Goal: Information Seeking & Learning: Learn about a topic

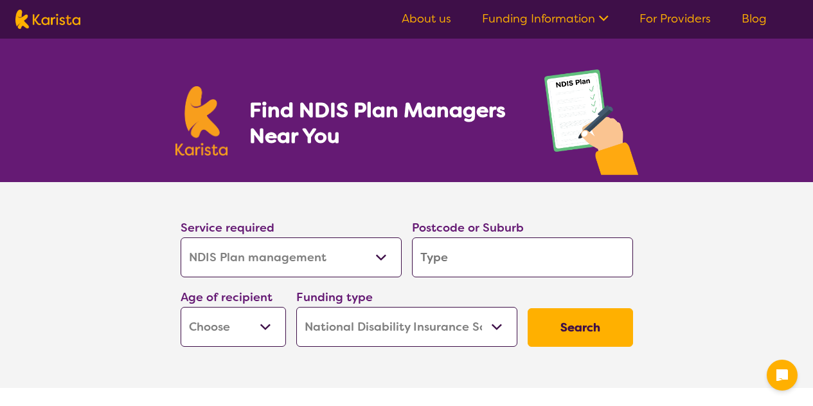
select select "NDIS Plan management"
select select "NDIS"
select select "NDIS Plan management"
select select "NDIS"
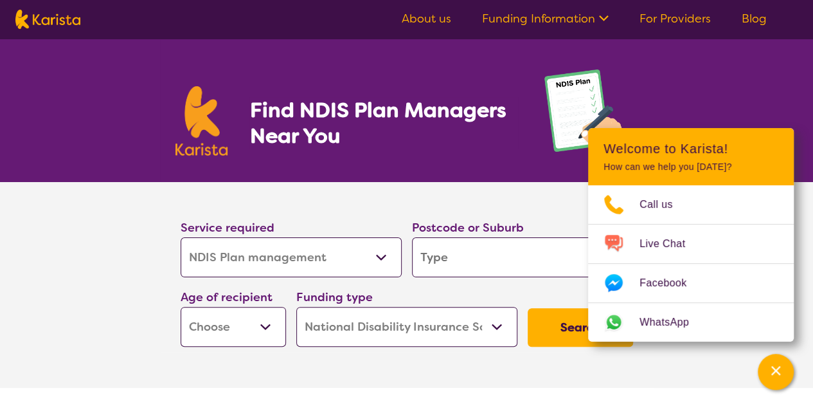
click at [449, 255] on input "search" at bounding box center [522, 257] width 221 height 40
type input "2"
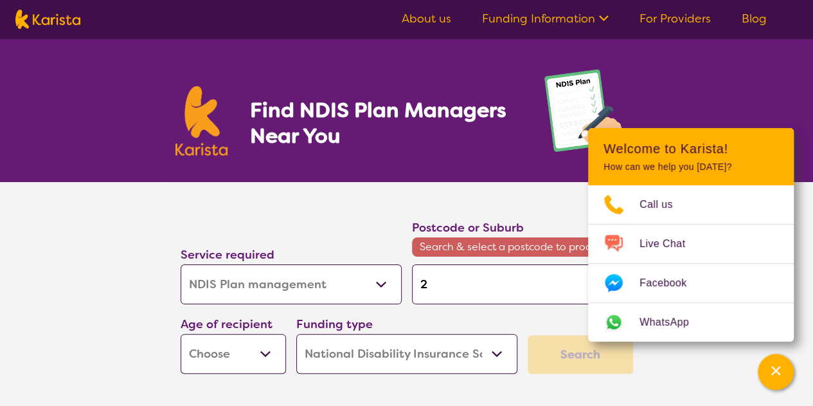
type input "26"
type input "262"
type input "2620"
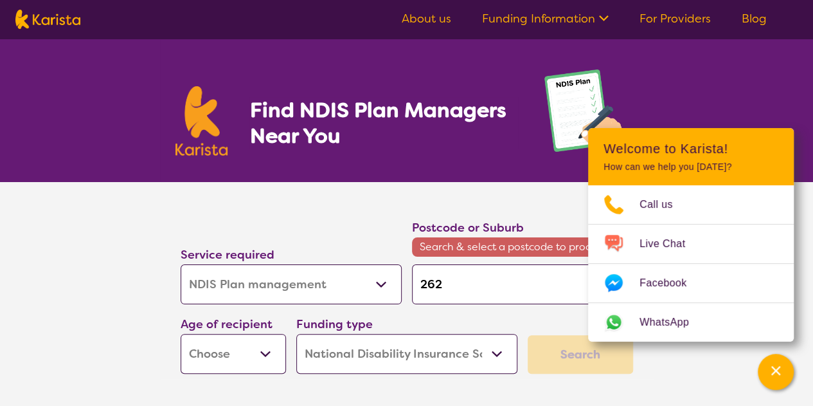
type input "2620"
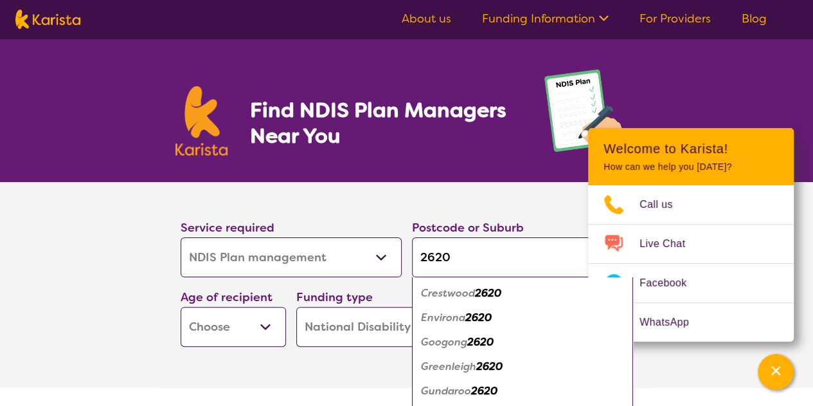
scroll to position [73, 0]
type input "2620"
click at [484, 361] on em "2620" at bounding box center [480, 365] width 26 height 13
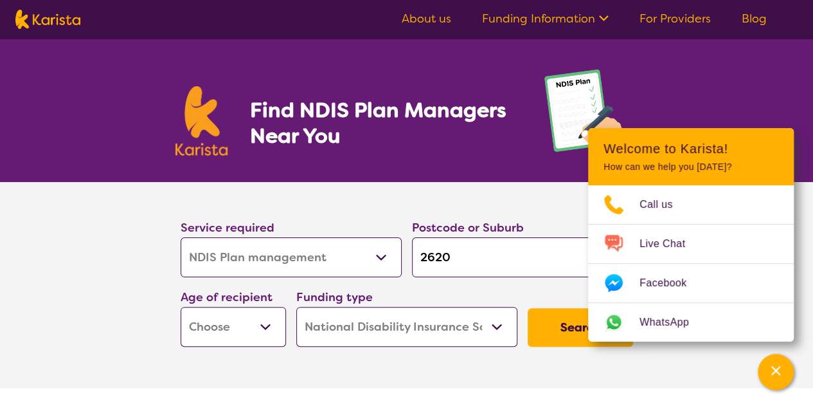
click at [548, 328] on button "Search" at bounding box center [580, 327] width 105 height 39
click at [266, 322] on select "Early Childhood - 0 to 9 Child - 10 to 11 Adolescent - 12 to 17 Adult - 18 to 6…" at bounding box center [233, 327] width 105 height 40
select select "EC"
click at [181, 307] on select "Early Childhood - 0 to 9 Child - 10 to 11 Adolescent - 12 to 17 Adult - 18 to 6…" at bounding box center [233, 327] width 105 height 40
select select "EC"
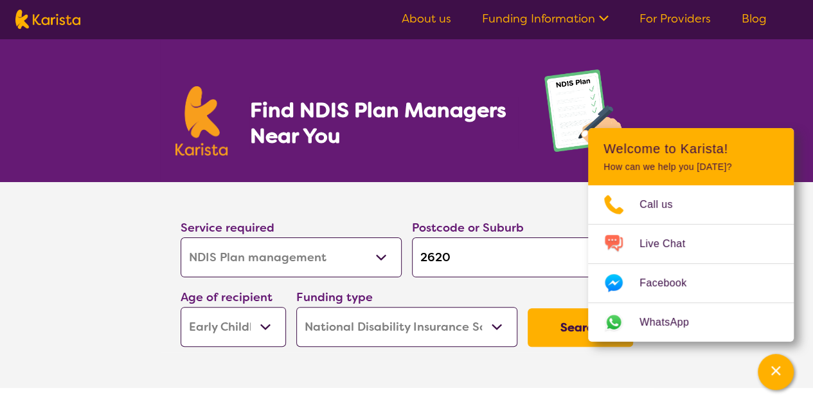
click at [548, 323] on button "Search" at bounding box center [580, 327] width 105 height 39
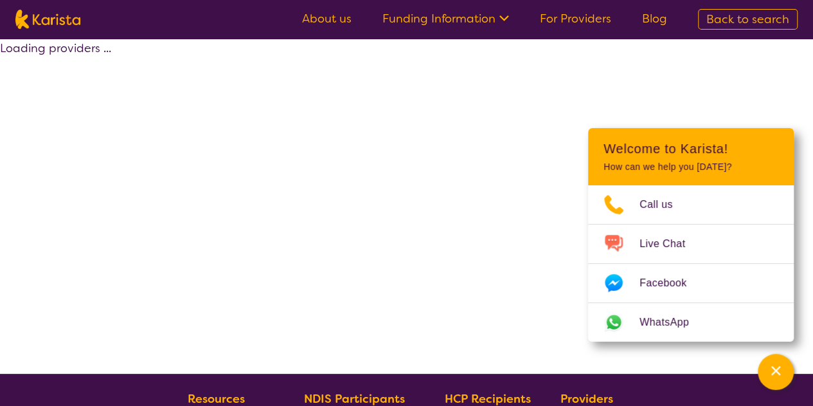
select select "by_score"
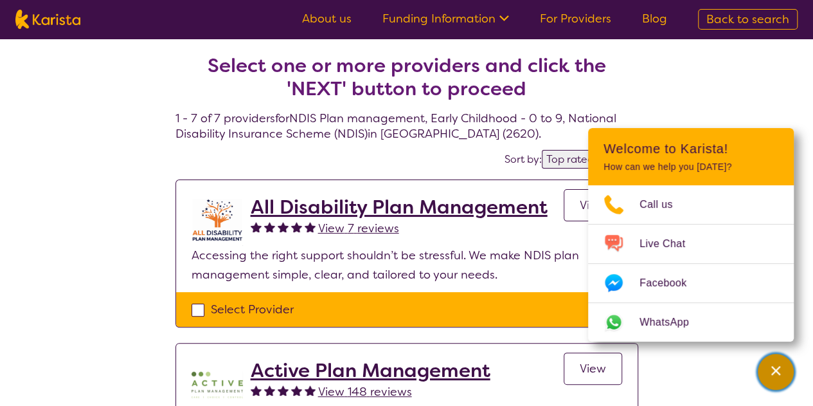
click at [781, 376] on icon "Channel Menu" at bounding box center [775, 370] width 13 height 13
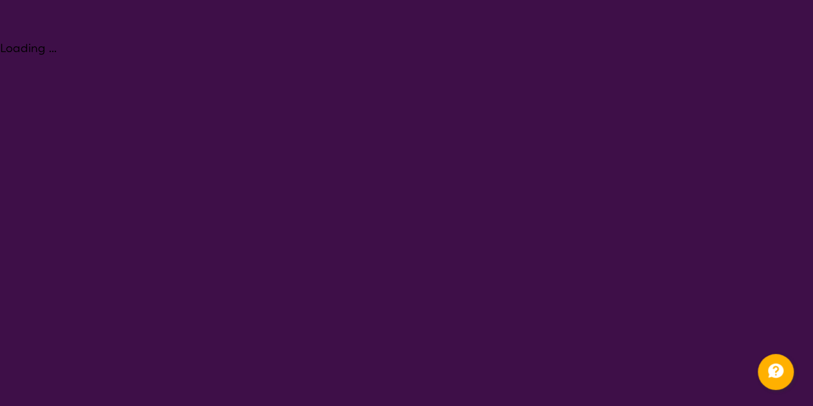
select select "NDIS Plan management"
select select "EC"
select select "NDIS"
select select "NDIS Plan management"
select select "EC"
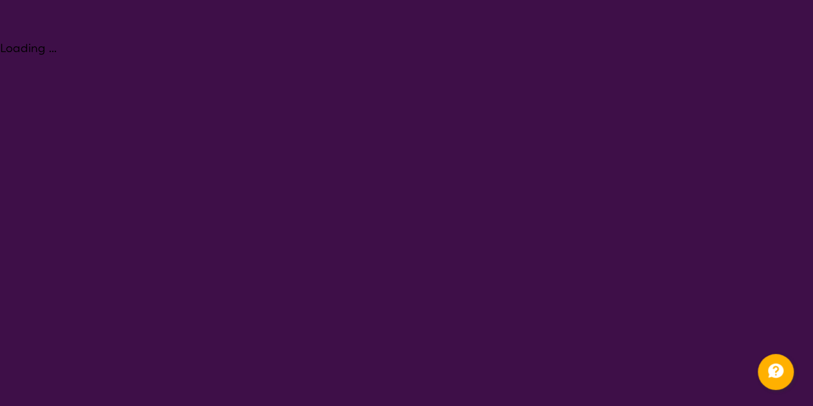
select select "NDIS"
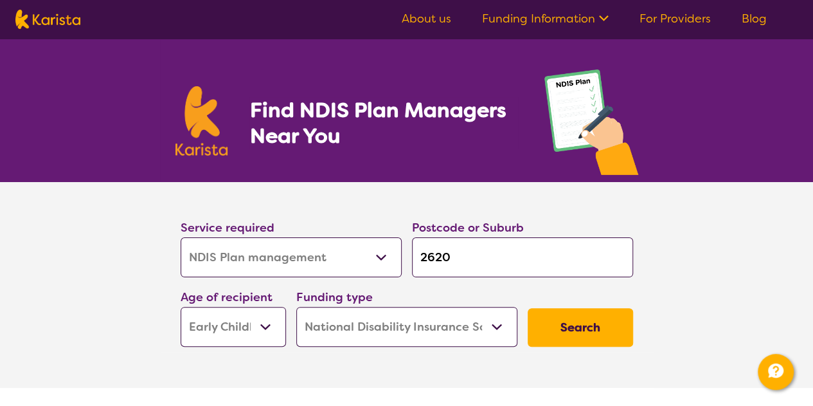
click at [247, 336] on select "Early Childhood - 0 to 9 Child - 10 to 11 Adolescent - 12 to 17 Adult - 18 to 6…" at bounding box center [233, 327] width 105 height 40
select select "CH"
click at [181, 307] on select "Early Childhood - 0 to 9 Child - 10 to 11 Adolescent - 12 to 17 Adult - 18 to 6…" at bounding box center [233, 327] width 105 height 40
select select "CH"
click at [251, 329] on select "Early Childhood - 0 to 9 Child - 10 to 11 Adolescent - 12 to 17 Adult - 18 to 6…" at bounding box center [233, 327] width 105 height 40
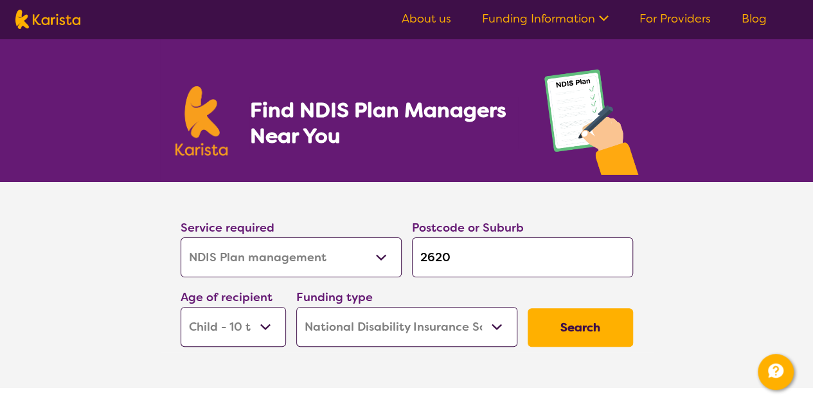
select select "EC"
click at [181, 307] on select "Early Childhood - 0 to 9 Child - 10 to 11 Adolescent - 12 to 17 Adult - 18 to 6…" at bounding box center [233, 327] width 105 height 40
select select "EC"
click at [590, 330] on button "Search" at bounding box center [580, 327] width 105 height 39
select select "by_score"
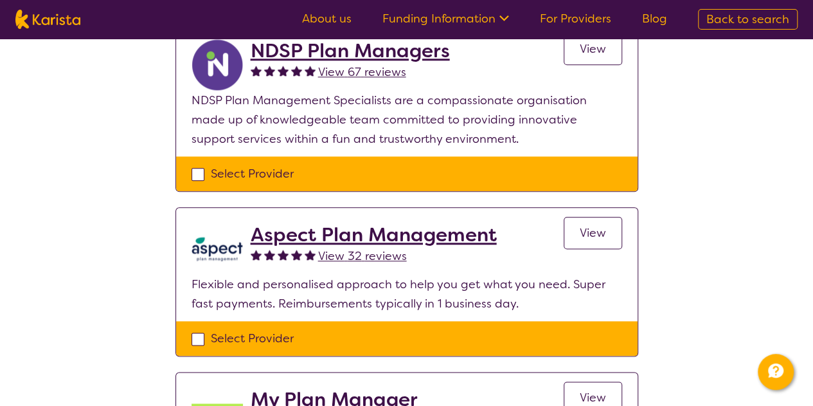
scroll to position [332, 0]
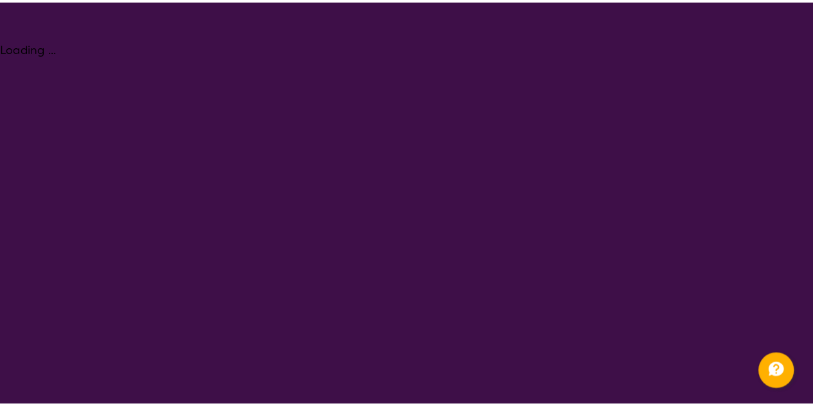
select select "NDIS Plan management"
select select "EC"
select select "NDIS"
select select "NDIS Plan management"
select select "EC"
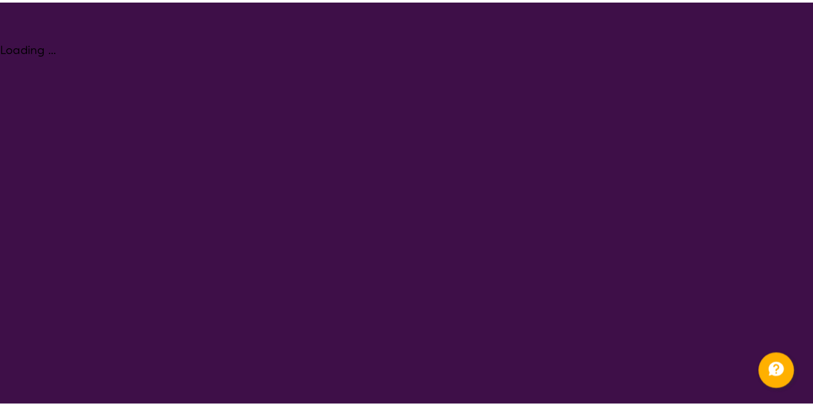
select select "NDIS"
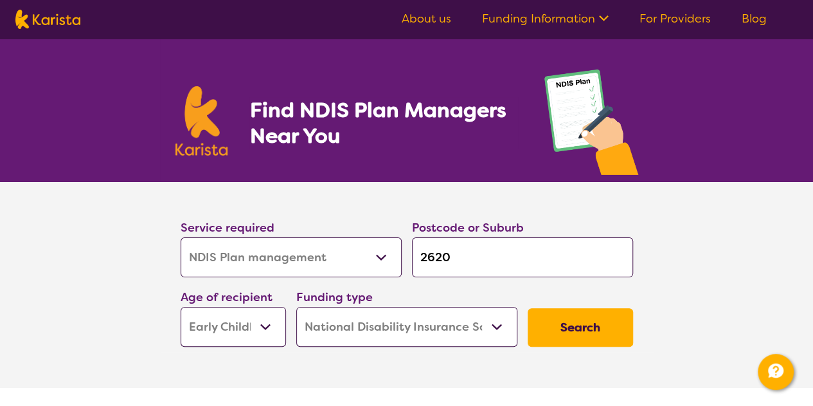
click at [247, 319] on select "Early Childhood - 0 to 9 Child - 10 to 11 Adolescent - 12 to 17 Adult - 18 to 6…" at bounding box center [233, 327] width 105 height 40
select select "CH"
click at [181, 307] on select "Early Childhood - 0 to 9 Child - 10 to 11 Adolescent - 12 to 17 Adult - 18 to 6…" at bounding box center [233, 327] width 105 height 40
select select "CH"
click at [602, 331] on button "Search" at bounding box center [580, 327] width 105 height 39
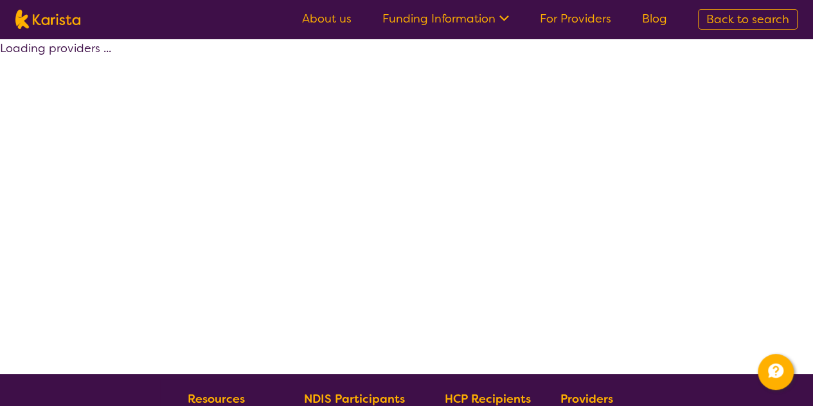
select select "by_score"
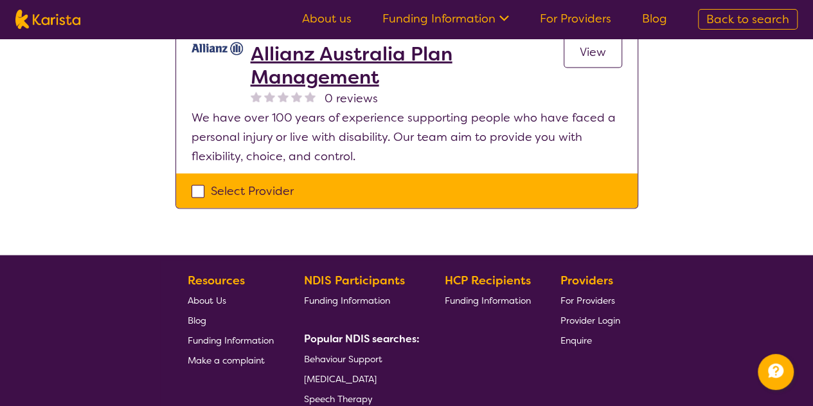
scroll to position [1225, 0]
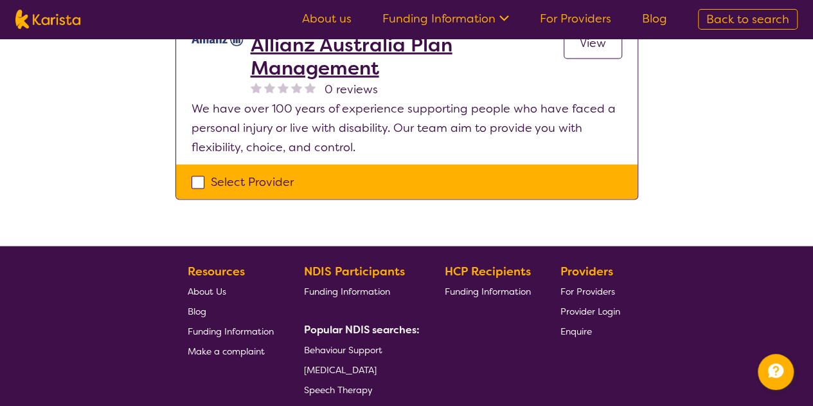
select select "NDIS Plan management"
select select "CH"
select select "NDIS"
select select "NDIS Plan management"
select select "CH"
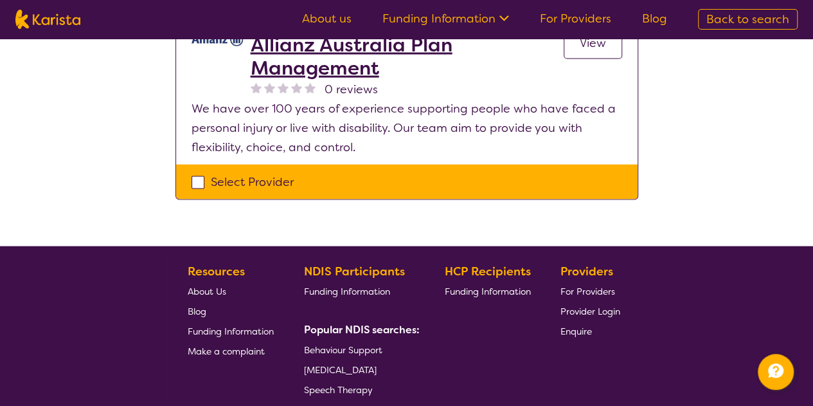
select select "NDIS"
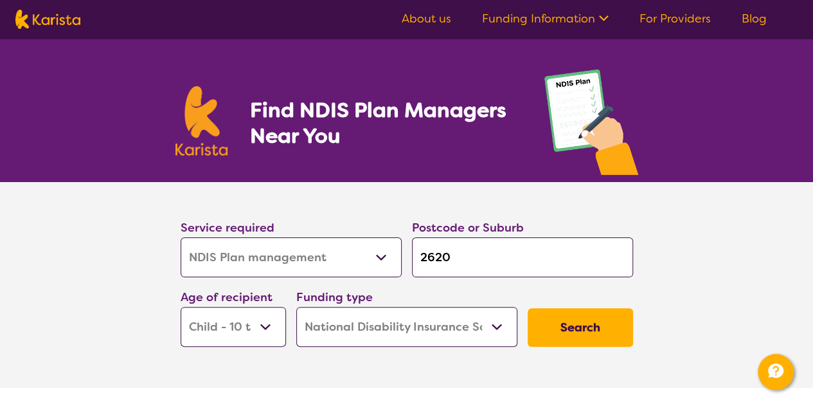
click at [235, 334] on select "Early Childhood - 0 to 9 Child - 10 to 11 Adolescent - 12 to 17 Adult - 18 to 6…" at bounding box center [233, 327] width 105 height 40
select select "AS"
click at [181, 307] on select "Early Childhood - 0 to 9 Child - 10 to 11 Adolescent - 12 to 17 Adult - 18 to 6…" at bounding box center [233, 327] width 105 height 40
select select "AS"
click at [573, 332] on button "Search" at bounding box center [580, 327] width 105 height 39
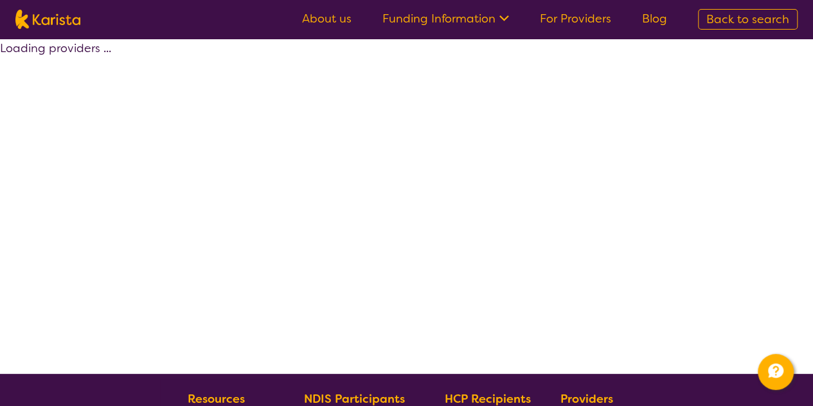
select select "by_score"
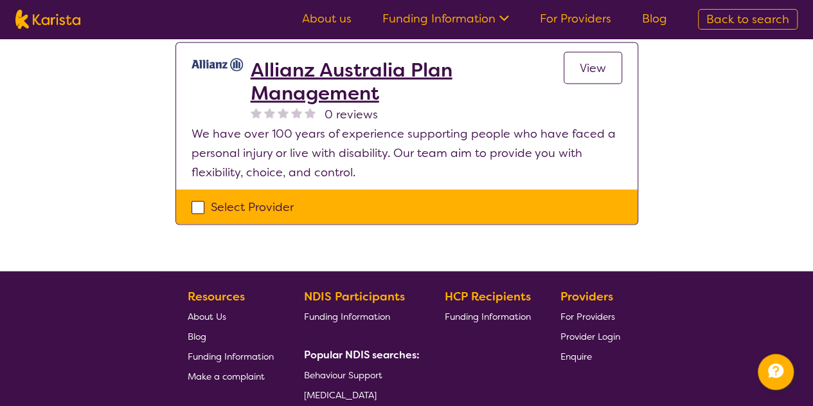
scroll to position [1218, 0]
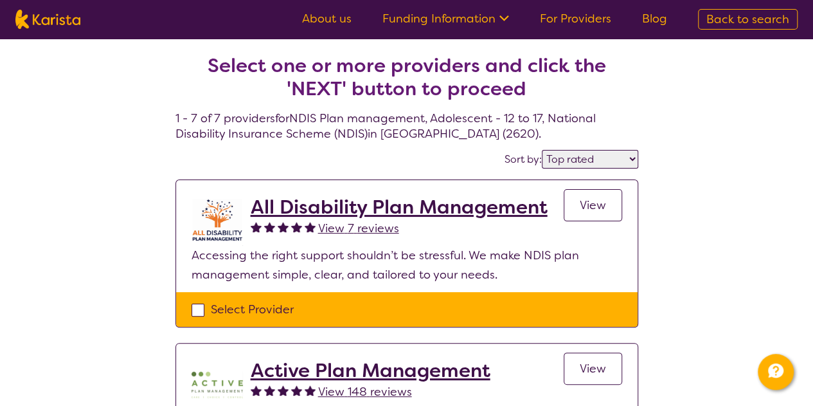
select select "NDIS Plan management"
select select "AS"
select select "NDIS"
select select "NDIS Plan management"
select select "AS"
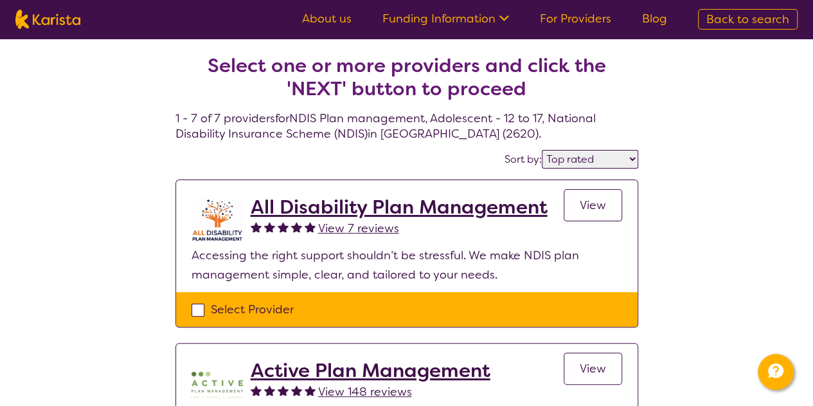
select select "NDIS"
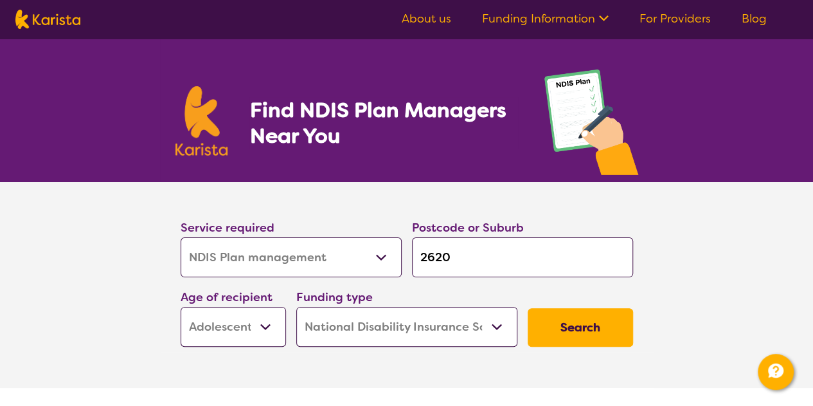
click at [220, 327] on select "Early Childhood - 0 to 9 Child - 10 to 11 Adolescent - 12 to 17 Adult - 18 to 6…" at bounding box center [233, 327] width 105 height 40
select select "AD"
click at [181, 307] on select "Early Childhood - 0 to 9 Child - 10 to 11 Adolescent - 12 to 17 Adult - 18 to 6…" at bounding box center [233, 327] width 105 height 40
select select "AD"
click at [590, 330] on button "Search" at bounding box center [580, 327] width 105 height 39
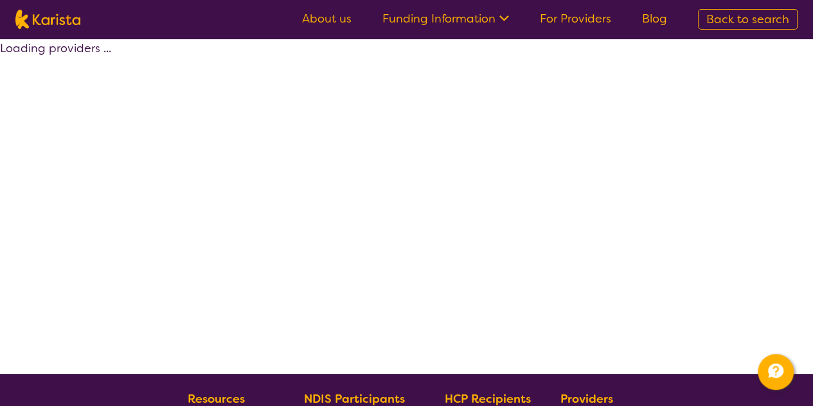
select select "by_score"
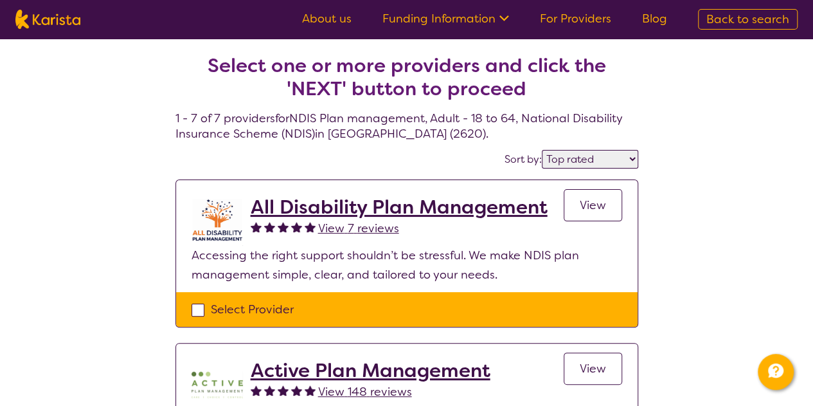
select select "NDIS Plan management"
select select "AD"
select select "NDIS"
select select "NDIS Plan management"
select select "AD"
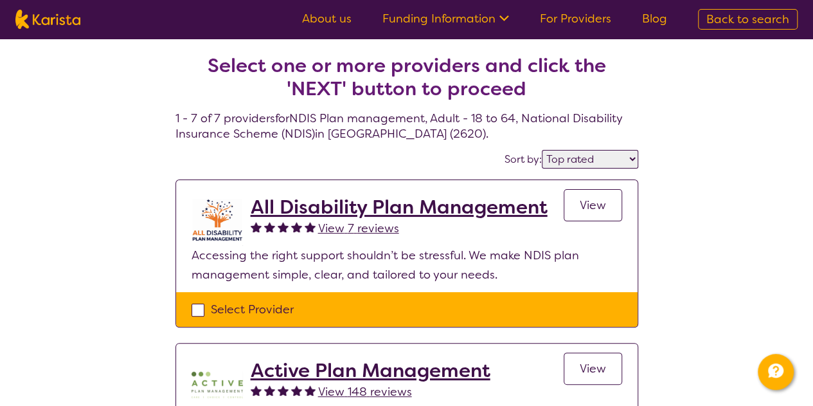
select select "NDIS"
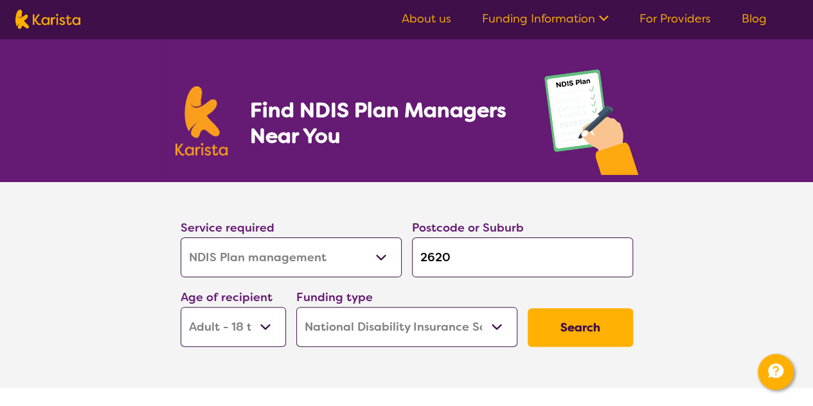
click at [459, 256] on input "2620" at bounding box center [522, 257] width 221 height 40
type input "262"
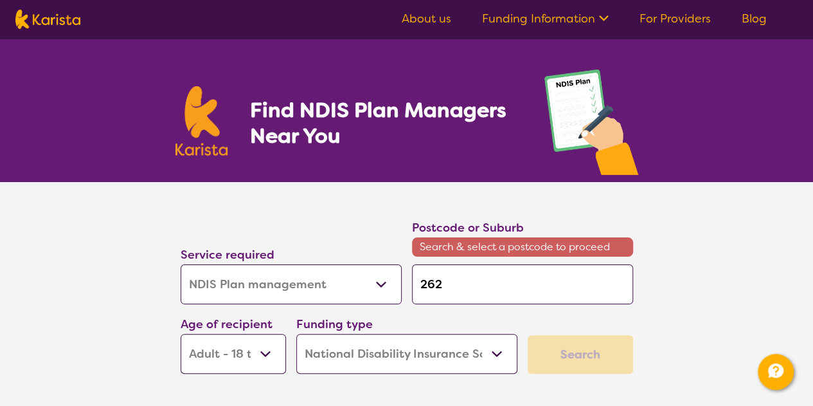
type input "26"
type input "2"
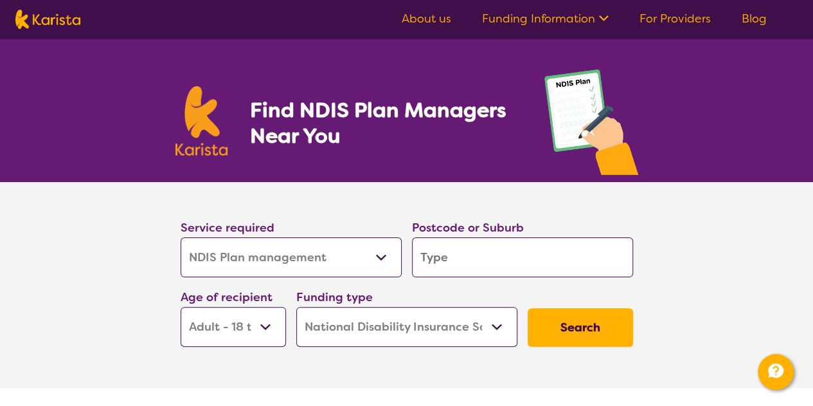
type input "m"
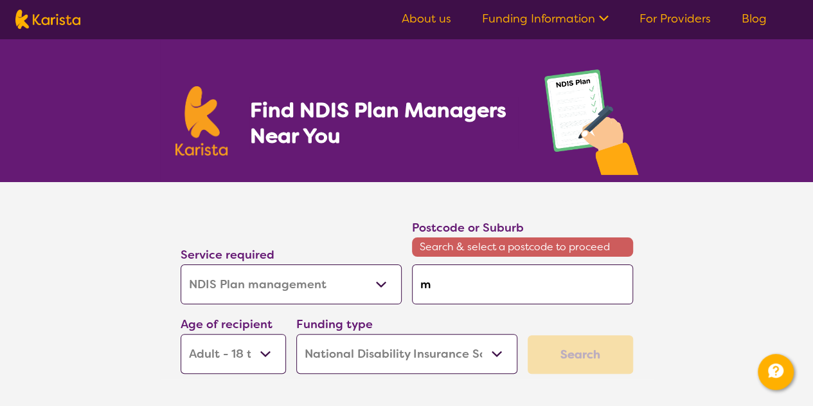
type input "ma"
type input "mai"
type input "mait"
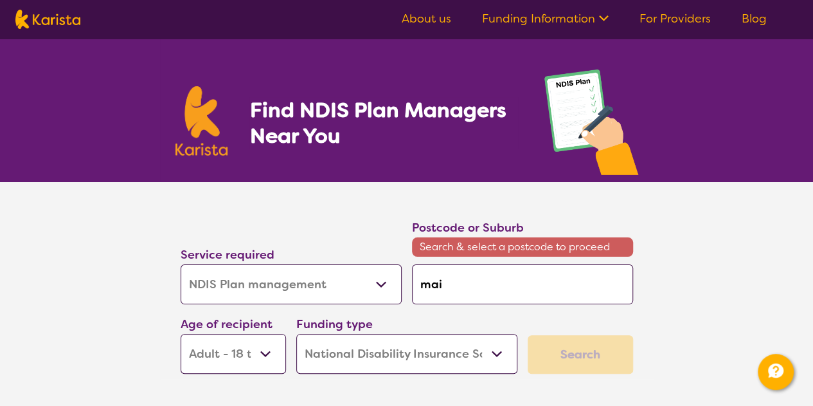
type input "mait"
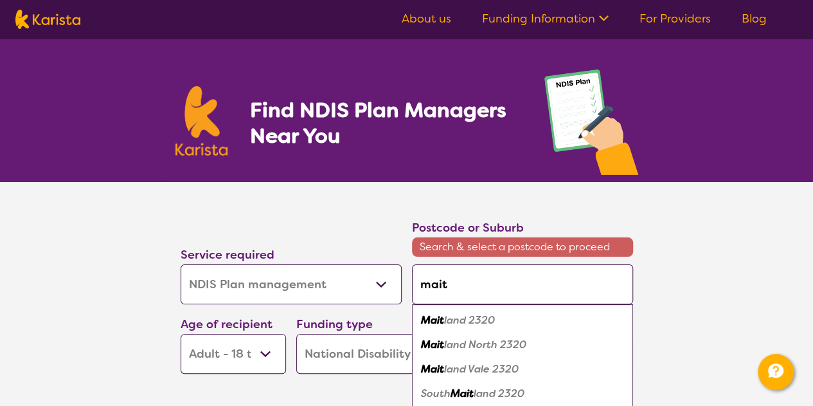
type input "maitl"
type input "maitla"
type input "maitlan"
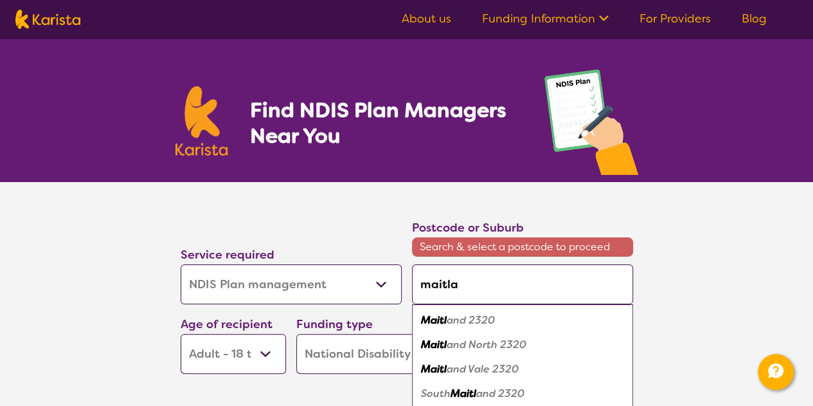
type input "maitlan"
type input "maitland"
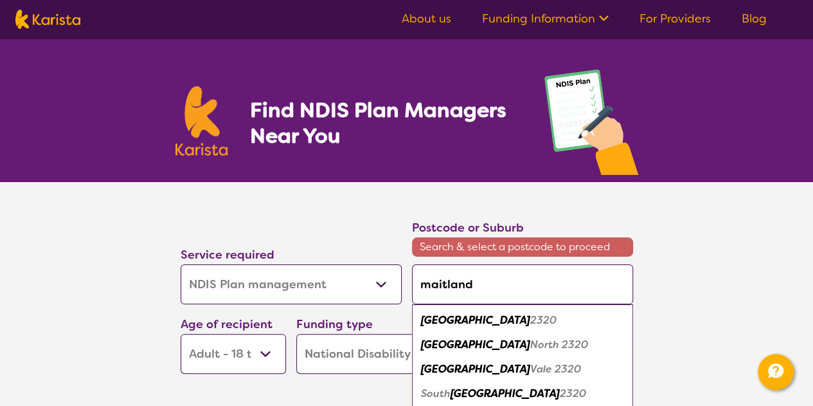
click at [443, 317] on em "Maitland" at bounding box center [475, 319] width 109 height 13
type input "2320"
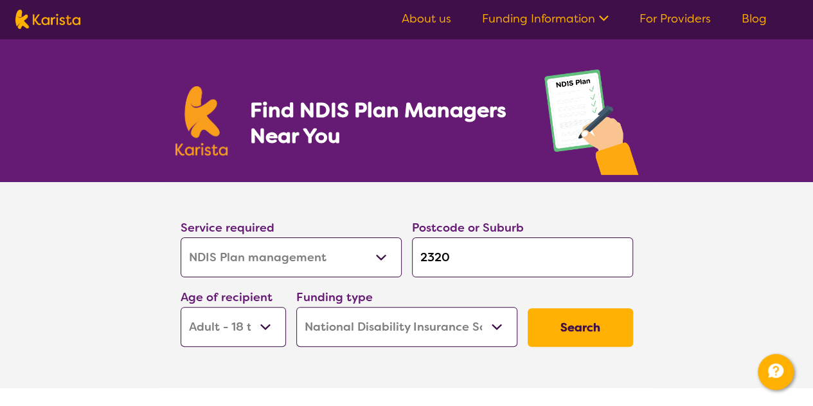
click at [212, 316] on select "Early Childhood - 0 to 9 Child - 10 to 11 Adolescent - 12 to 17 Adult - 18 to 6…" at bounding box center [233, 327] width 105 height 40
select select "EC"
click at [181, 307] on select "Early Childhood - 0 to 9 Child - 10 to 11 Adolescent - 12 to 17 Adult - 18 to 6…" at bounding box center [233, 327] width 105 height 40
select select "EC"
click at [605, 337] on button "Search" at bounding box center [580, 327] width 105 height 39
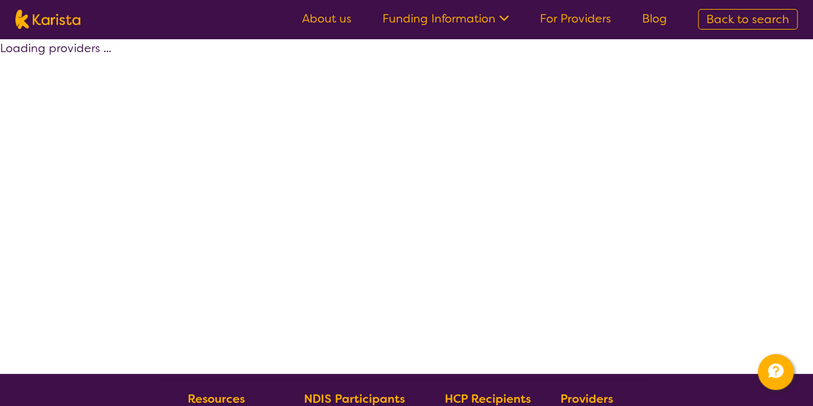
select select "by_score"
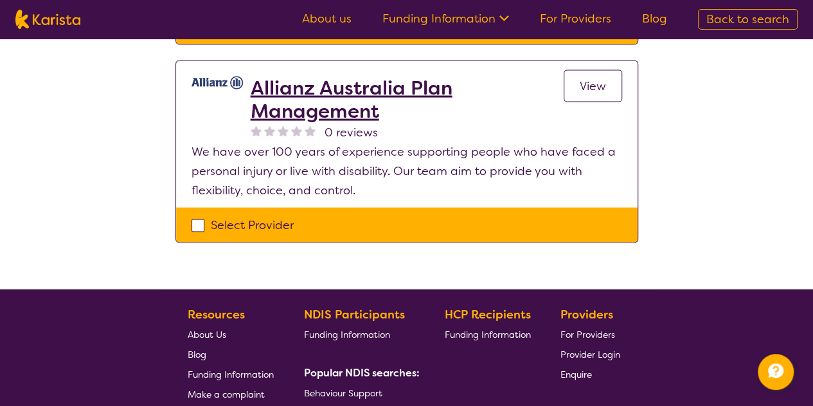
scroll to position [1242, 0]
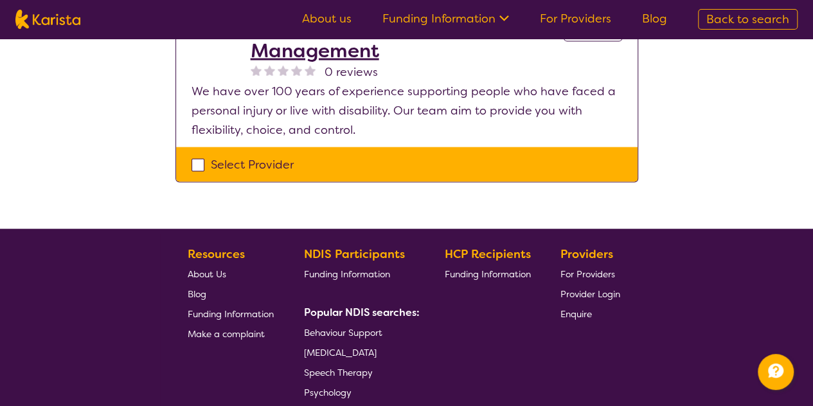
click at [319, 390] on span "Psychology" at bounding box center [328, 392] width 48 height 12
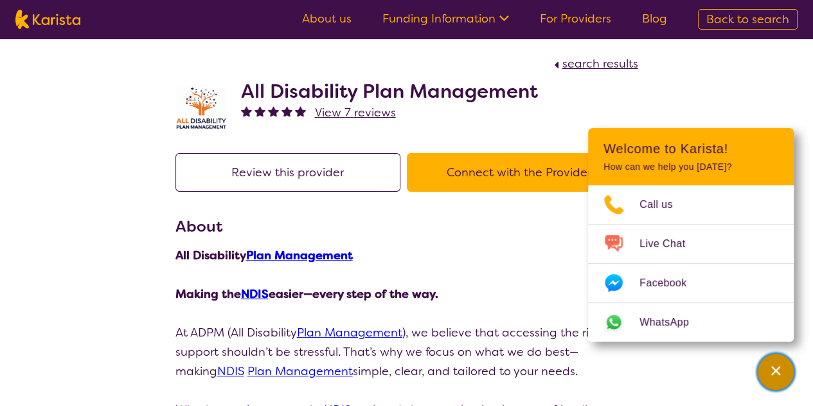
click at [775, 371] on icon "Channel Menu" at bounding box center [775, 370] width 9 height 9
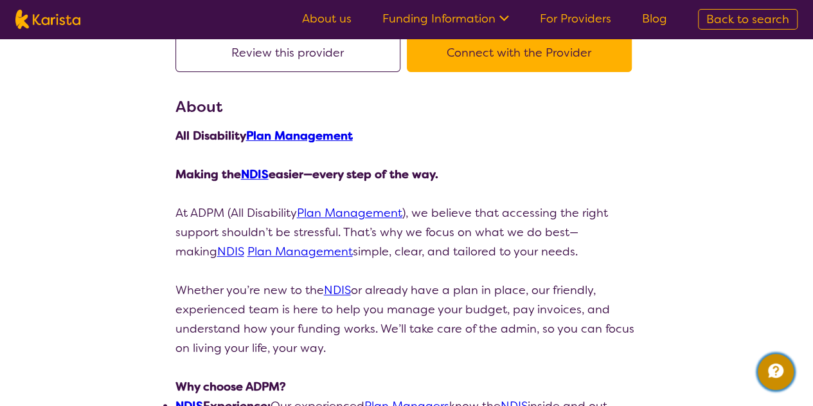
scroll to position [1, 0]
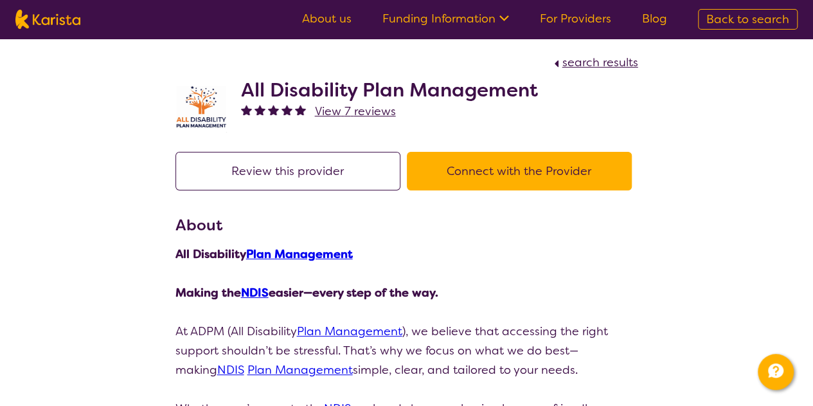
click at [490, 178] on button "Connect with the Provider" at bounding box center [519, 171] width 225 height 39
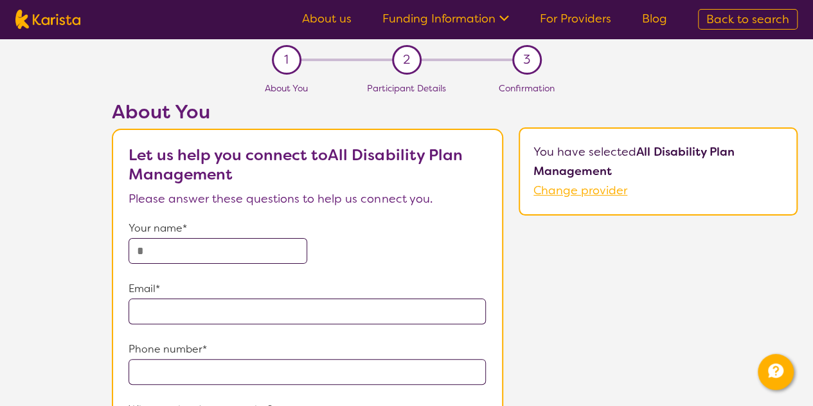
scroll to position [1, 0]
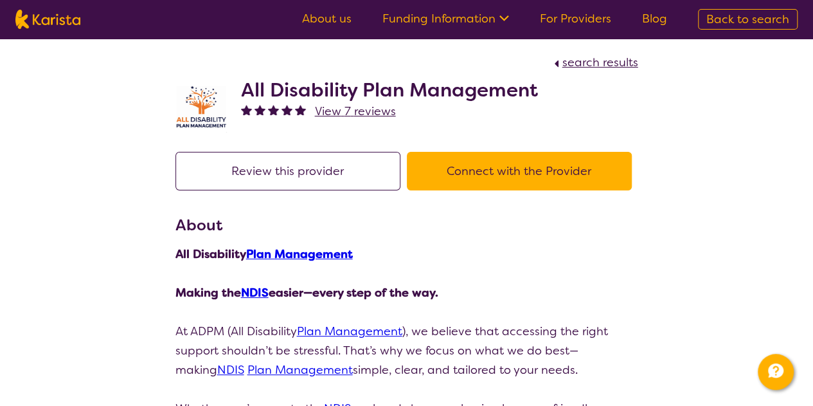
click at [285, 252] on link "Plan Management" at bounding box center [299, 253] width 107 height 15
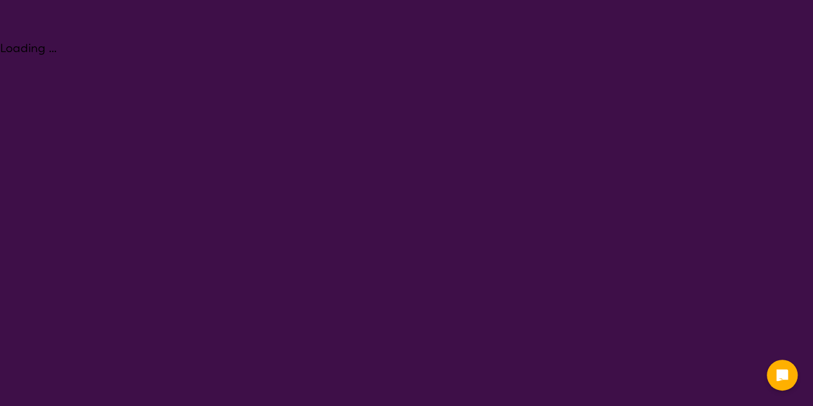
select select "NDIS Plan management"
select select "EC"
select select "NDIS"
select select "NDIS Plan management"
select select "EC"
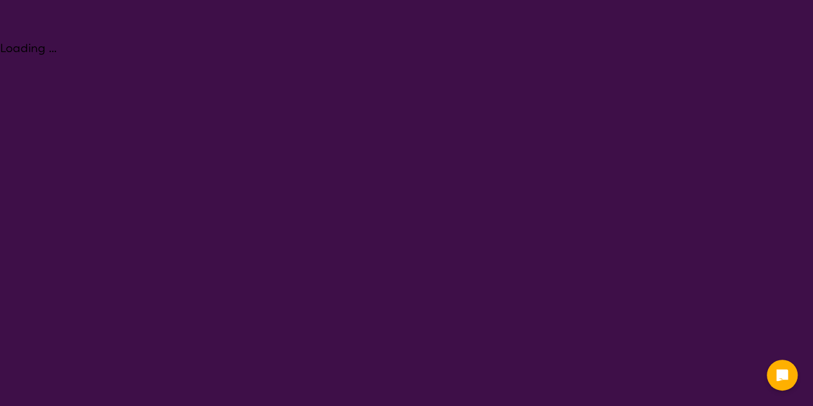
select select "NDIS"
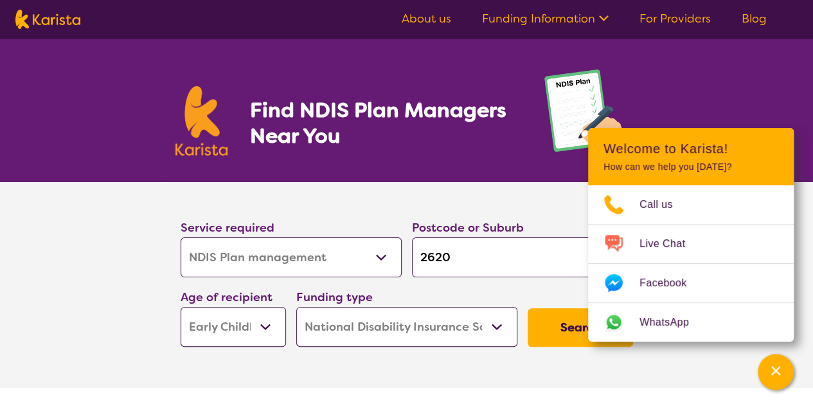
click at [571, 330] on button "Search" at bounding box center [580, 327] width 105 height 39
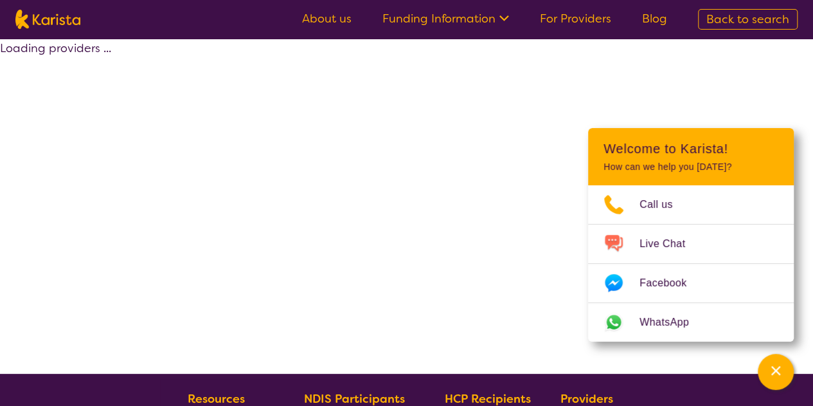
select select "by_score"
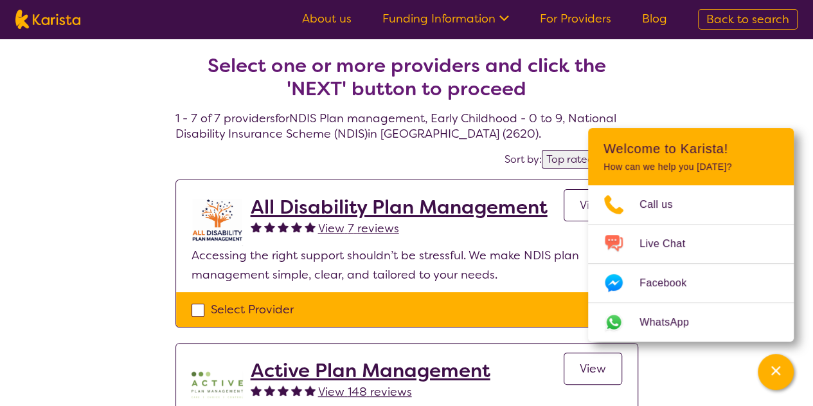
click at [364, 202] on h2 "All Disability Plan Management" at bounding box center [399, 206] width 297 height 23
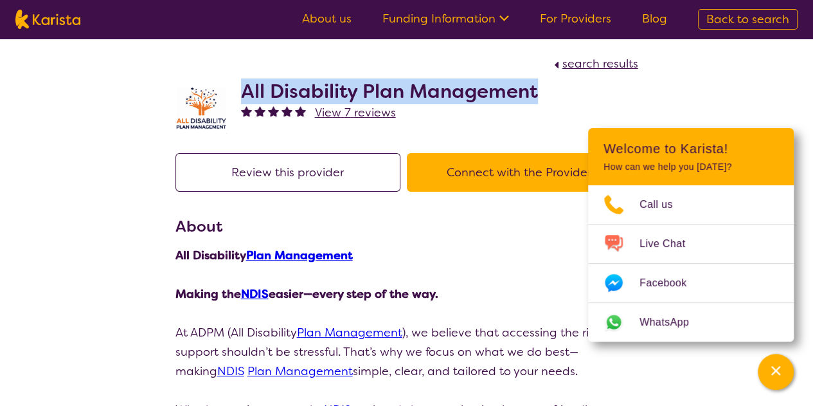
drag, startPoint x: 244, startPoint y: 92, endPoint x: 541, endPoint y: 100, distance: 296.4
click at [541, 100] on div "All Disability Plan Management View 7 reviews" at bounding box center [406, 105] width 463 height 64
click at [506, 96] on h2 "All Disability Plan Management" at bounding box center [389, 91] width 297 height 23
drag, startPoint x: 535, startPoint y: 93, endPoint x: 243, endPoint y: 91, distance: 291.8
click at [243, 91] on h2 "All Disability Plan Management" at bounding box center [389, 91] width 297 height 23
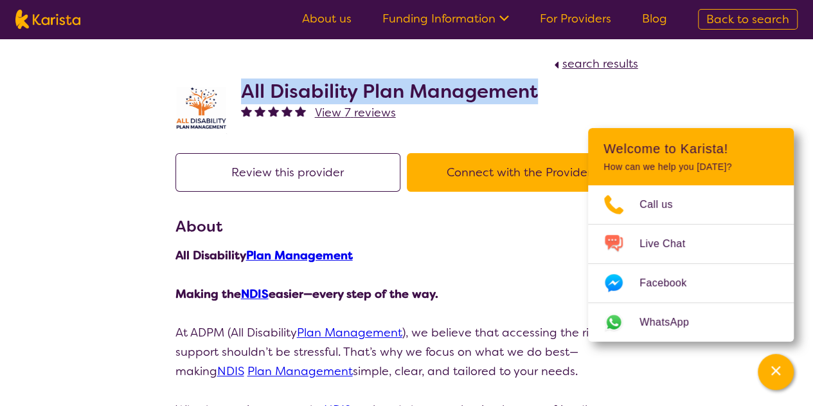
click at [256, 91] on h2 "All Disability Plan Management" at bounding box center [389, 91] width 297 height 23
drag, startPoint x: 244, startPoint y: 92, endPoint x: 547, endPoint y: 88, distance: 302.8
click at [547, 88] on div "All Disability Plan Management View 7 reviews" at bounding box center [406, 105] width 463 height 64
click at [523, 89] on h2 "All Disability Plan Management" at bounding box center [389, 91] width 297 height 23
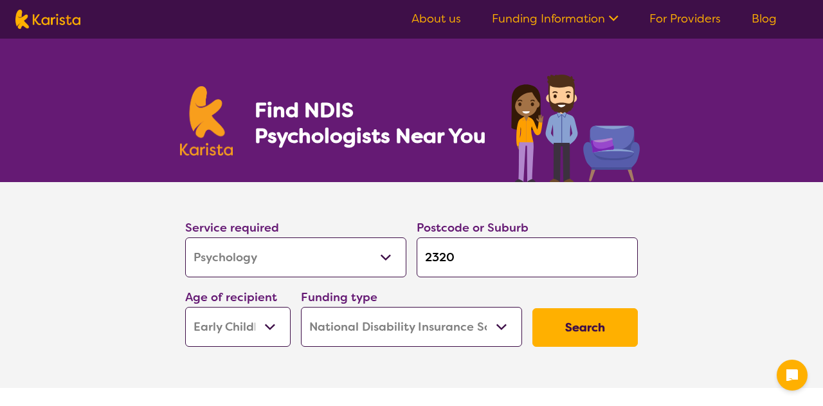
select select "Psychology"
select select "EC"
select select "NDIS"
select select "Psychology"
select select "EC"
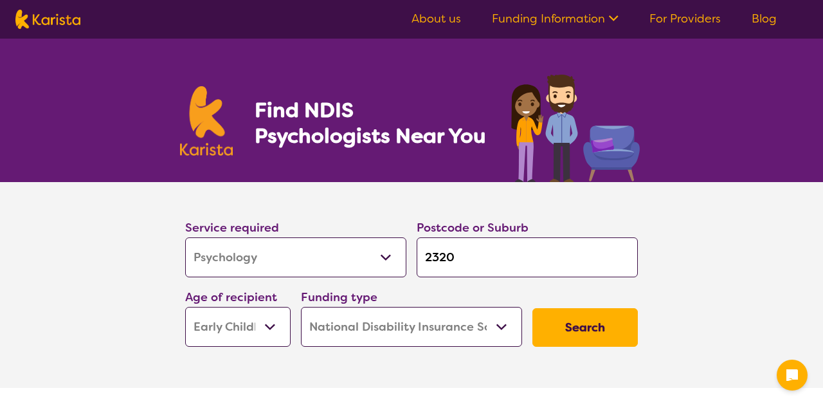
select select "NDIS"
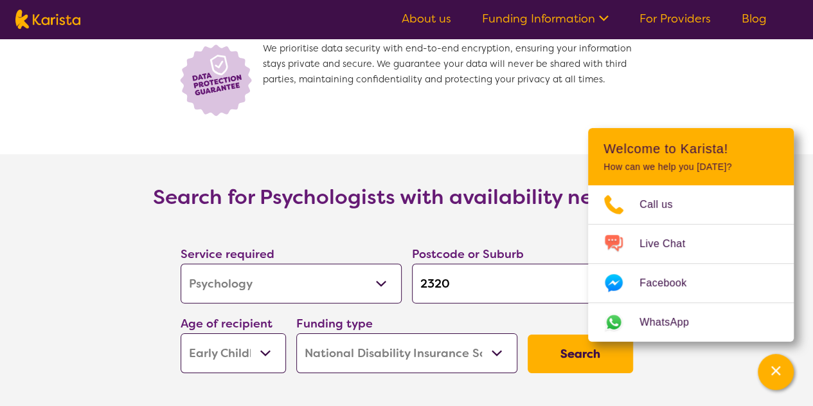
scroll to position [1928, 0]
